Goal: Find specific page/section: Find specific page/section

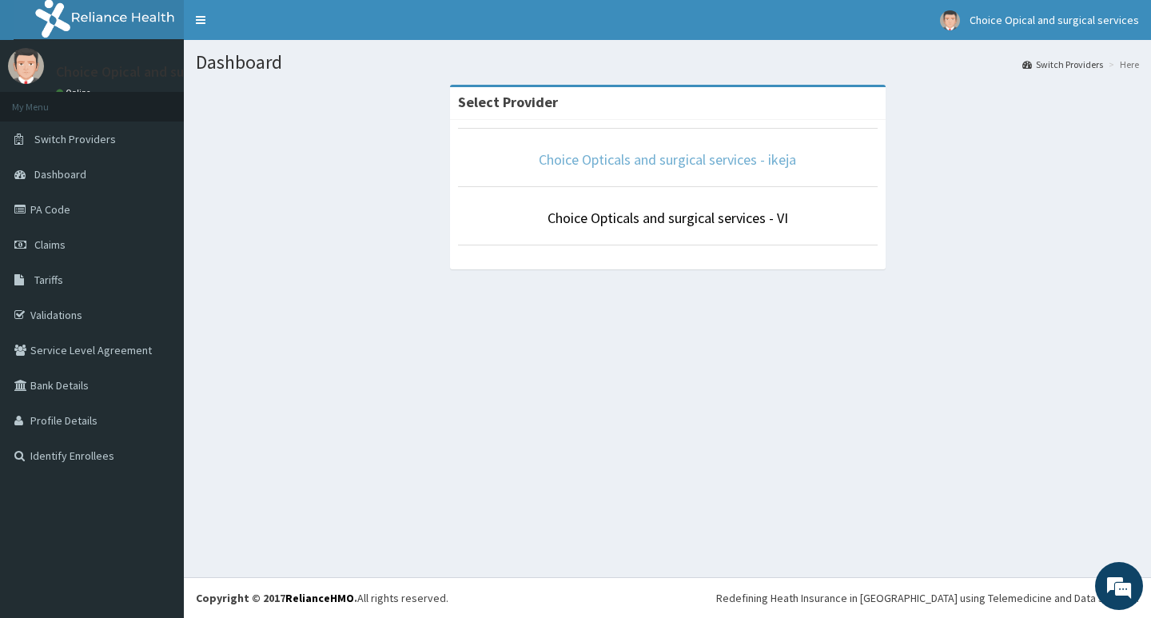
click at [718, 164] on link "Choice Opticals and surgical services - ikeja" at bounding box center [667, 159] width 257 height 18
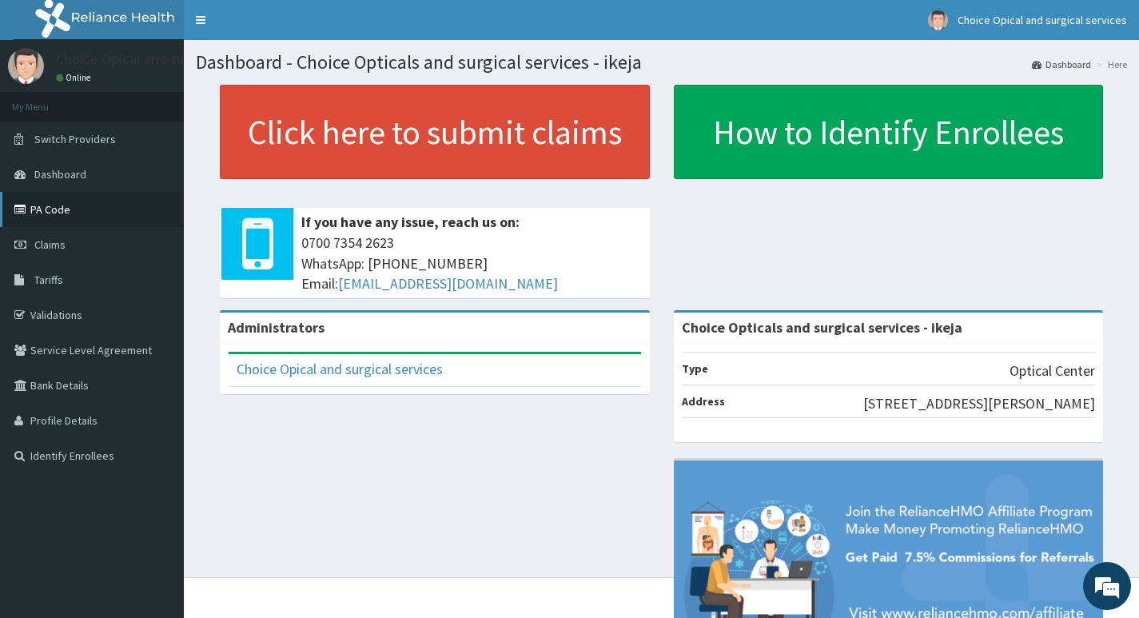
click at [58, 209] on link "PA Code" at bounding box center [92, 209] width 184 height 35
